Goal: Check status: Check status

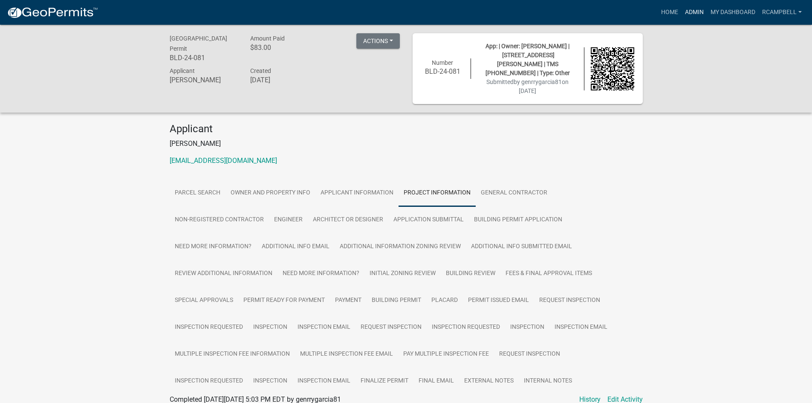
click at [696, 13] on link "Admin" at bounding box center [695, 12] width 26 height 16
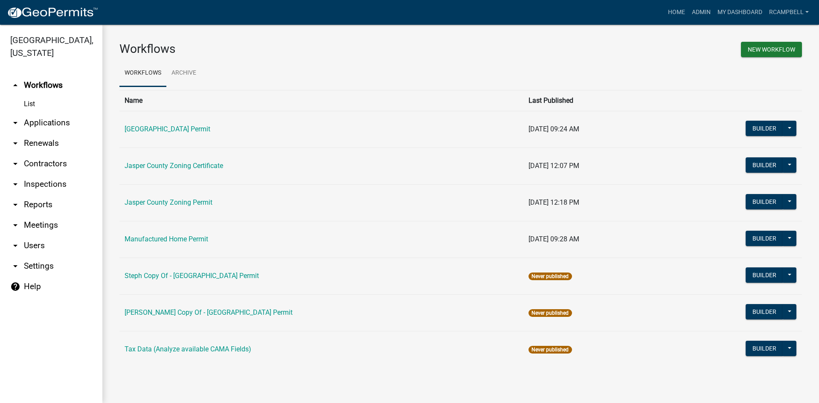
click at [58, 124] on link "arrow_drop_down Applications" at bounding box center [51, 123] width 102 height 20
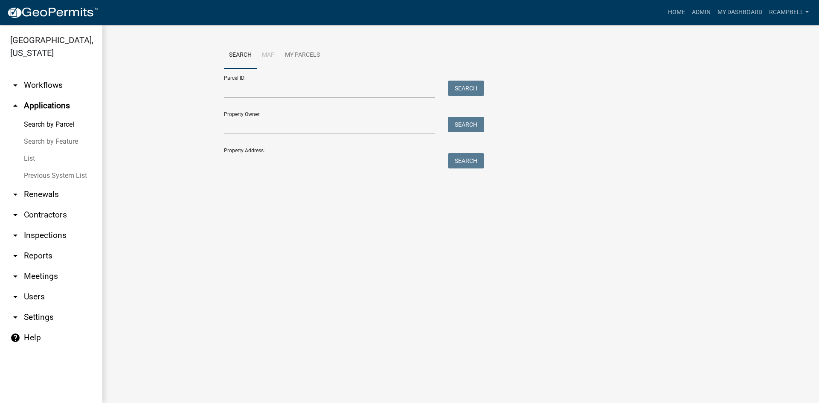
click at [32, 160] on link "List" at bounding box center [51, 158] width 102 height 17
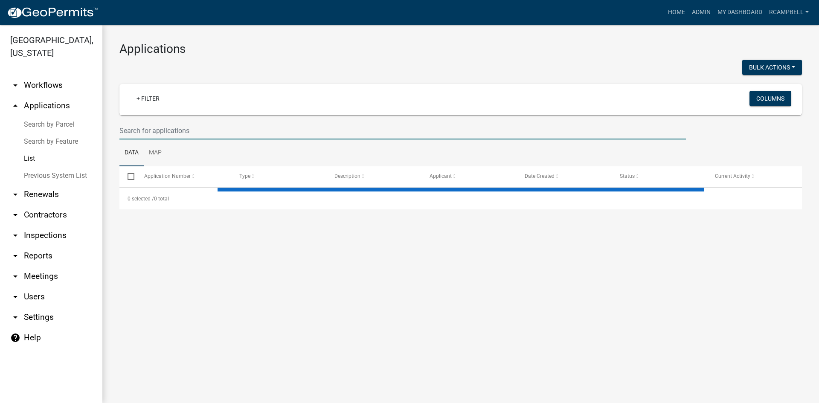
click at [142, 127] on input "text" at bounding box center [402, 130] width 566 height 17
select select "3: 100"
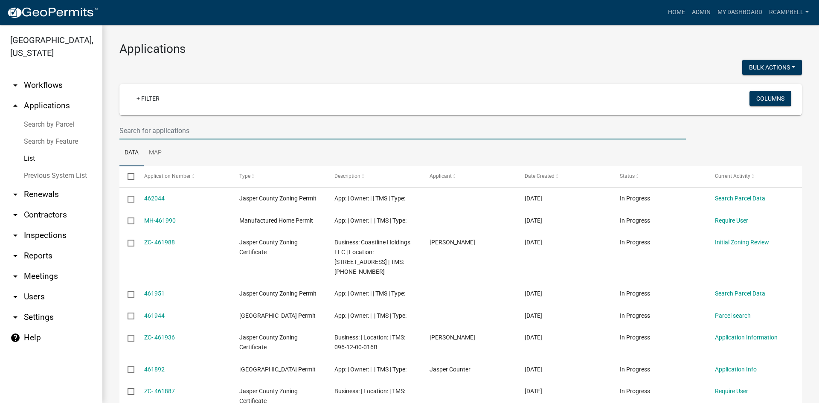
paste input "S-25-156"
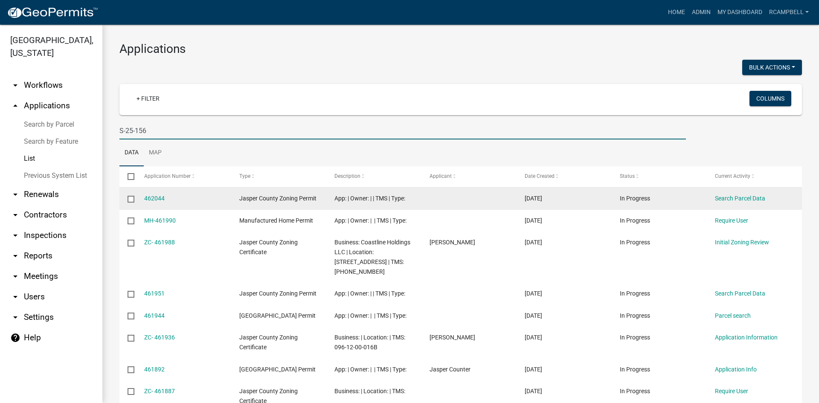
type input "S-25-156"
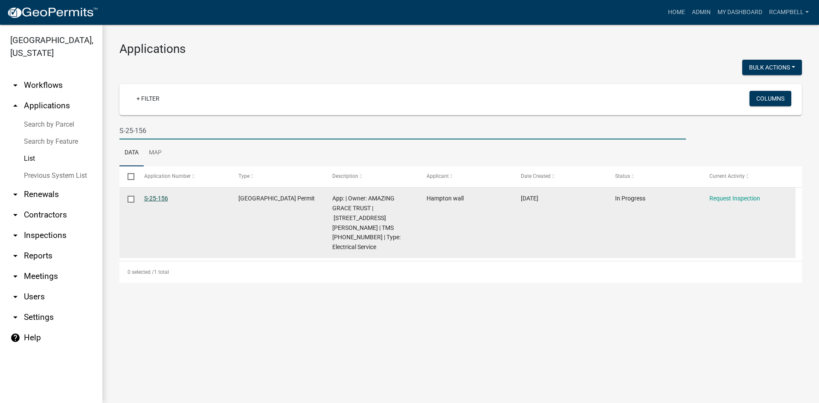
click at [156, 196] on link "S-25-156" at bounding box center [156, 198] width 24 height 7
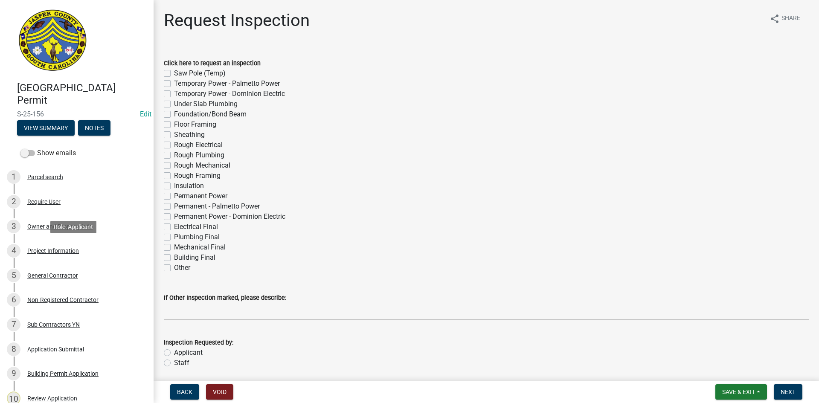
click at [52, 245] on div "4 Project Information" at bounding box center [73, 251] width 133 height 14
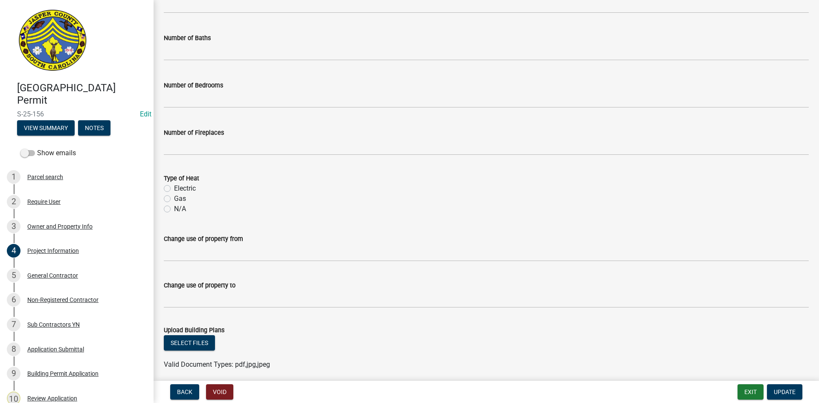
scroll to position [389, 0]
